Goal: Check status: Check status

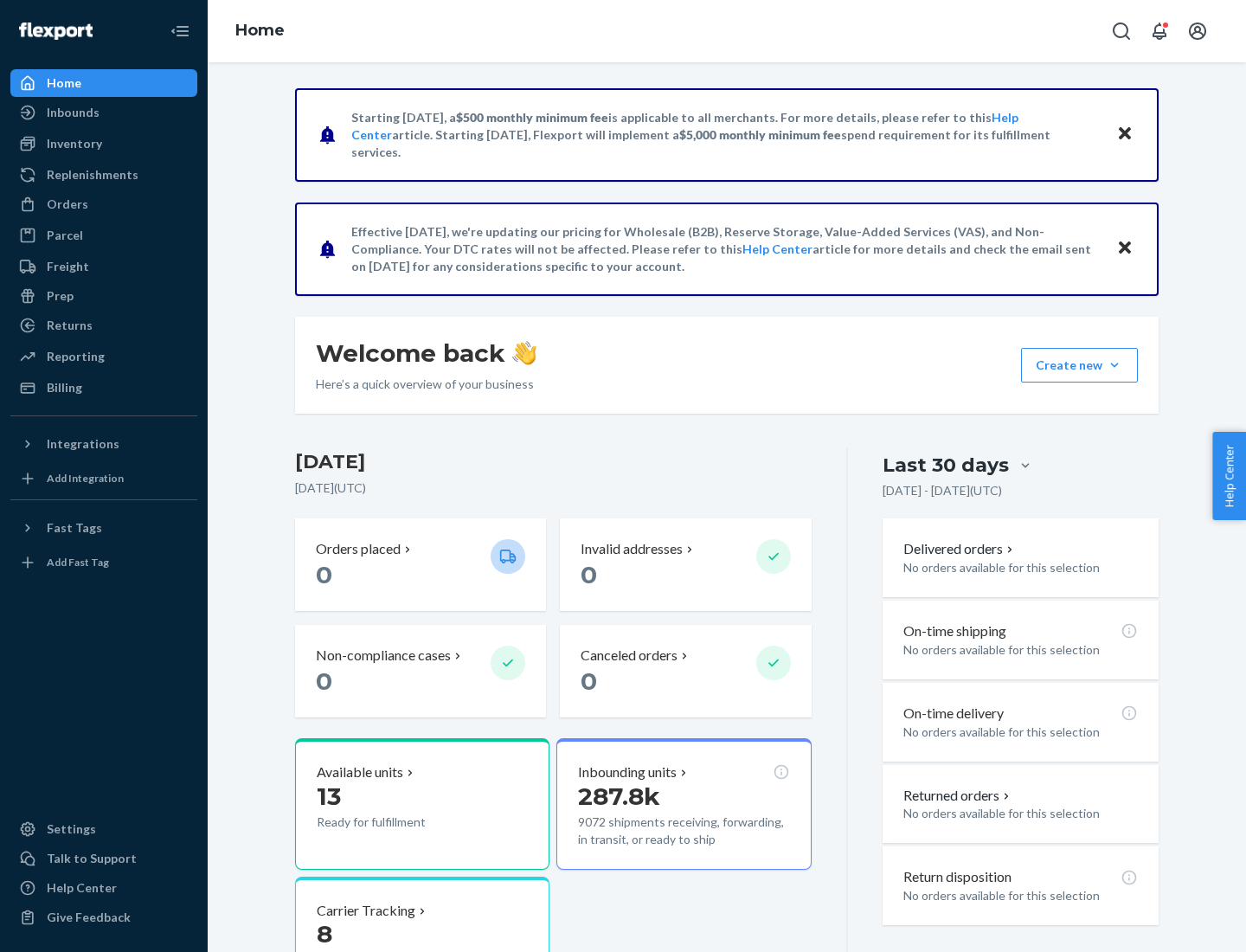
click at [1114, 366] on button "Create new Create new inbound Create new order Create new product" at bounding box center [1080, 365] width 117 height 34
click at [71, 112] on div "Inbounds" at bounding box center [72, 112] width 53 height 18
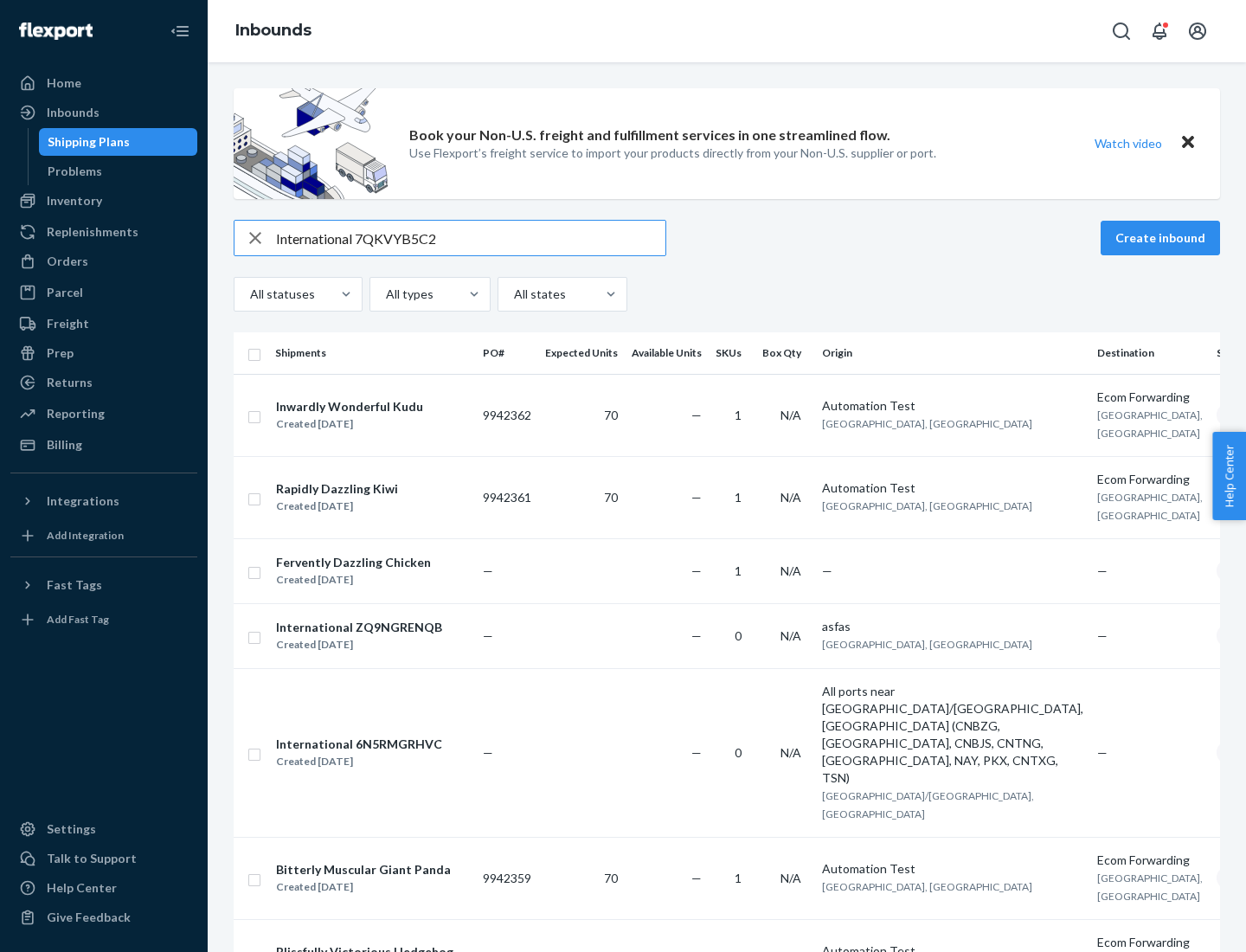
type input "International 7QKVYB5C29"
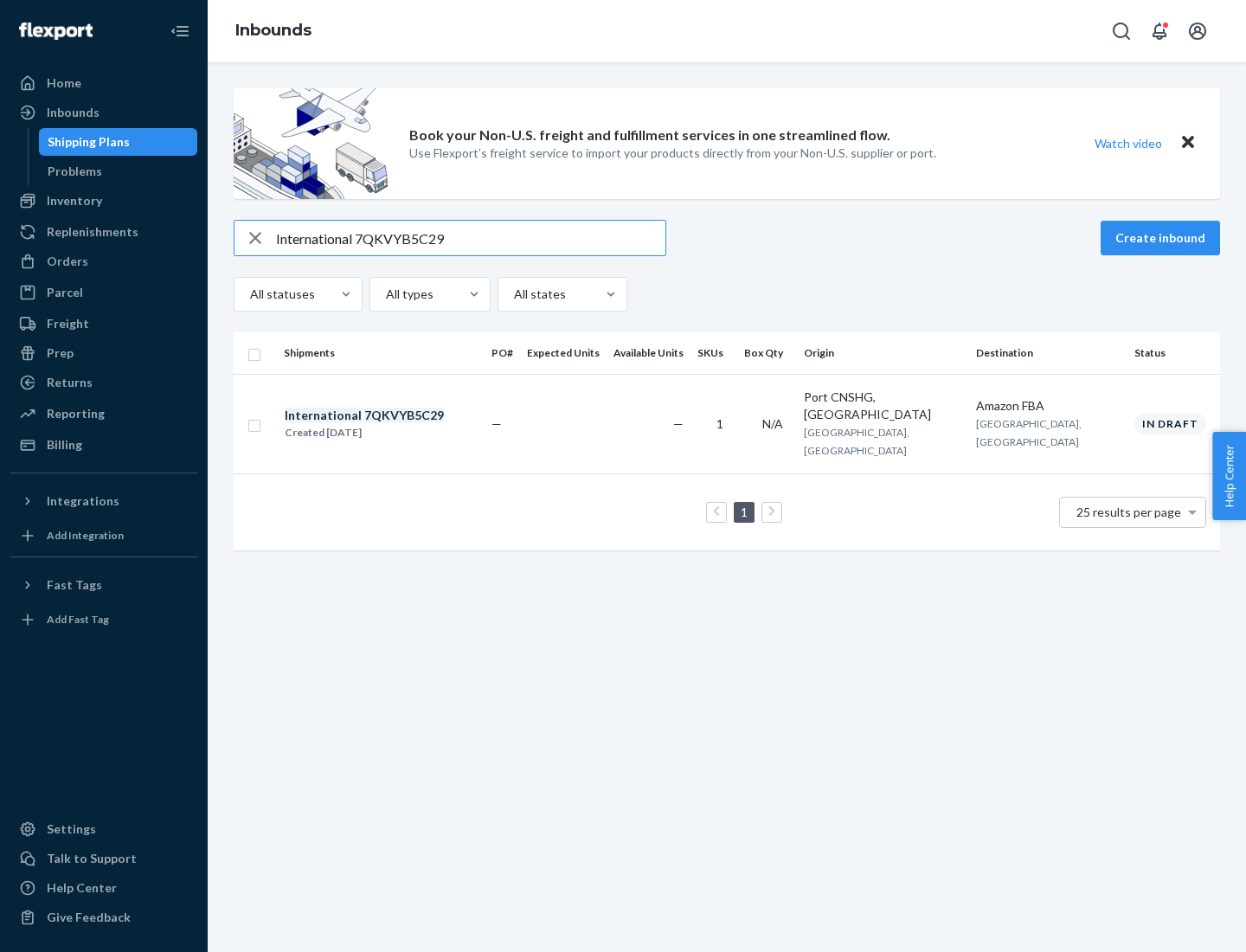
click at [393, 424] on div "Created [DATE]" at bounding box center [365, 432] width 160 height 18
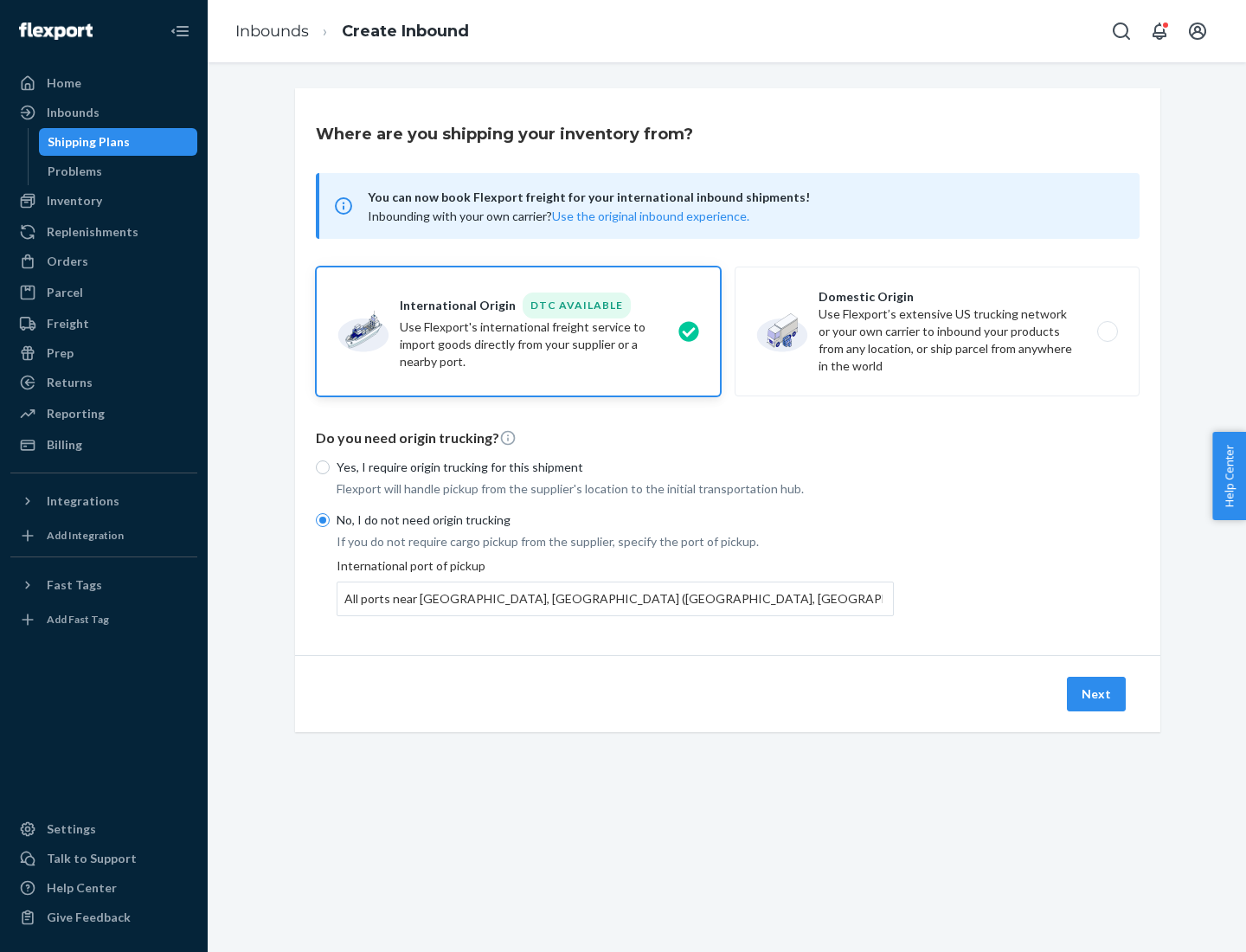
click at [1098, 693] on button "Next" at bounding box center [1096, 693] width 58 height 34
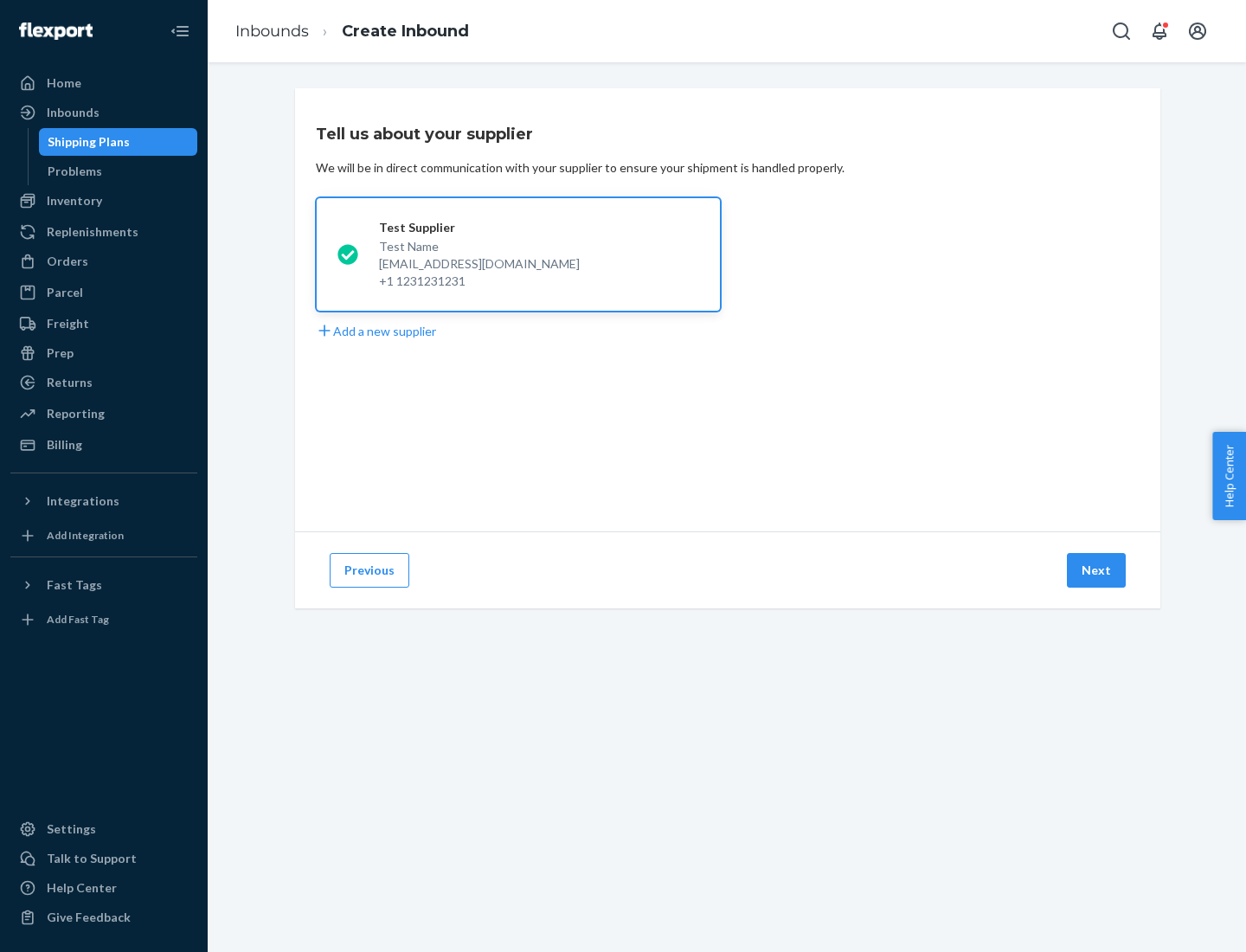
click at [1098, 571] on button "Next" at bounding box center [1096, 570] width 58 height 34
